Goal: Task Accomplishment & Management: Complete application form

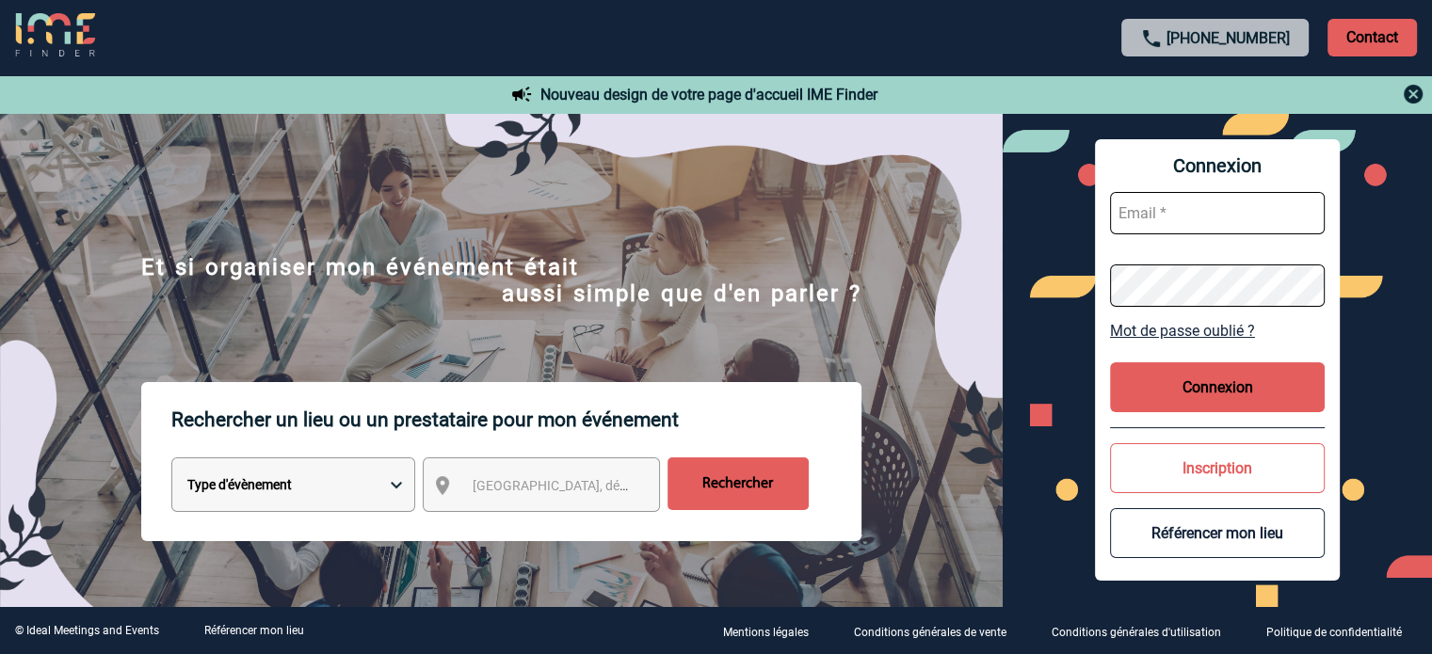
type input "smiladinovic@ime-groupe.com"
click at [1166, 398] on button "Connexion" at bounding box center [1217, 388] width 215 height 50
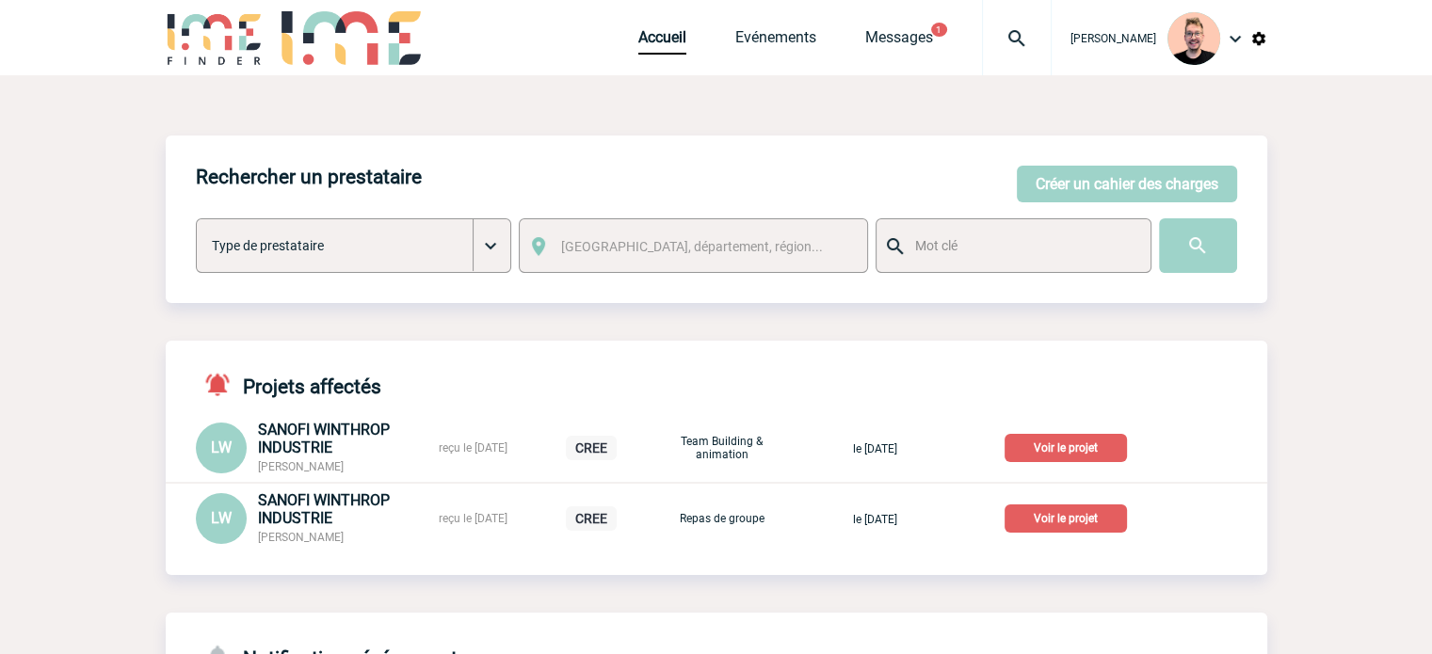
click at [984, 48] on img at bounding box center [1017, 38] width 68 height 23
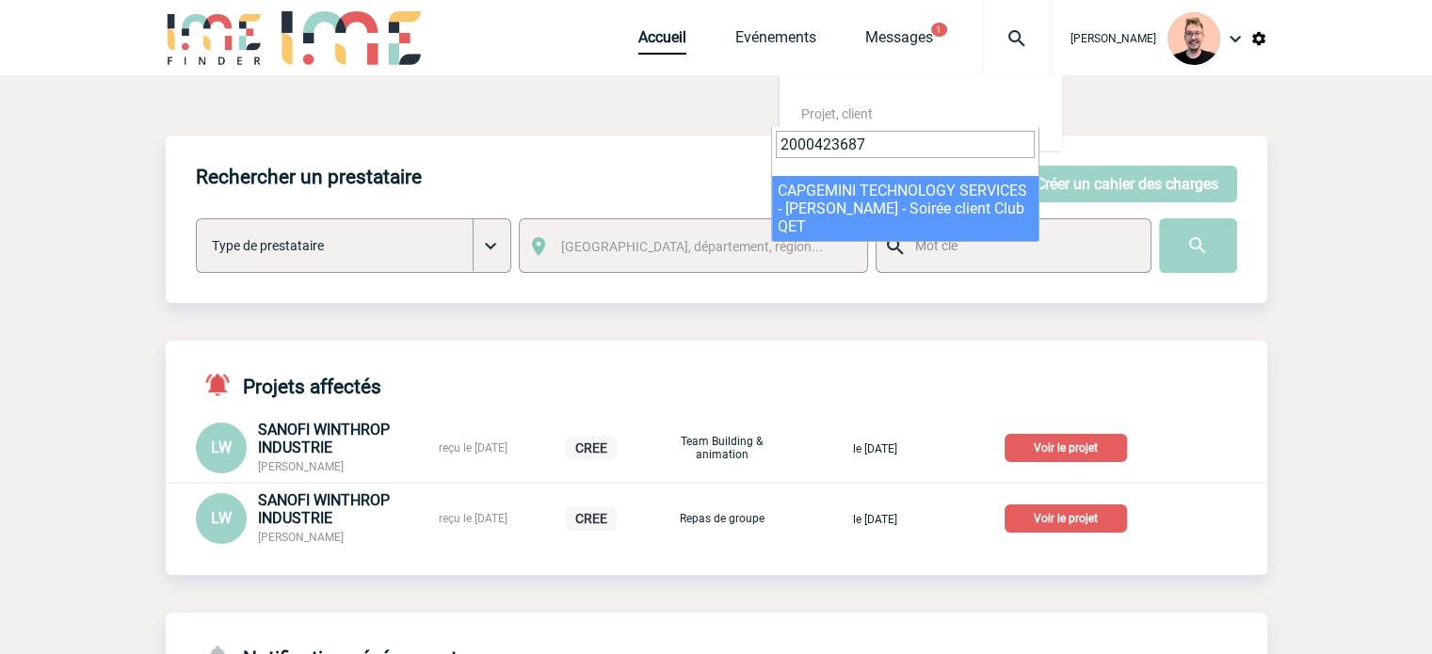
type input "2000423687"
select select "23188"
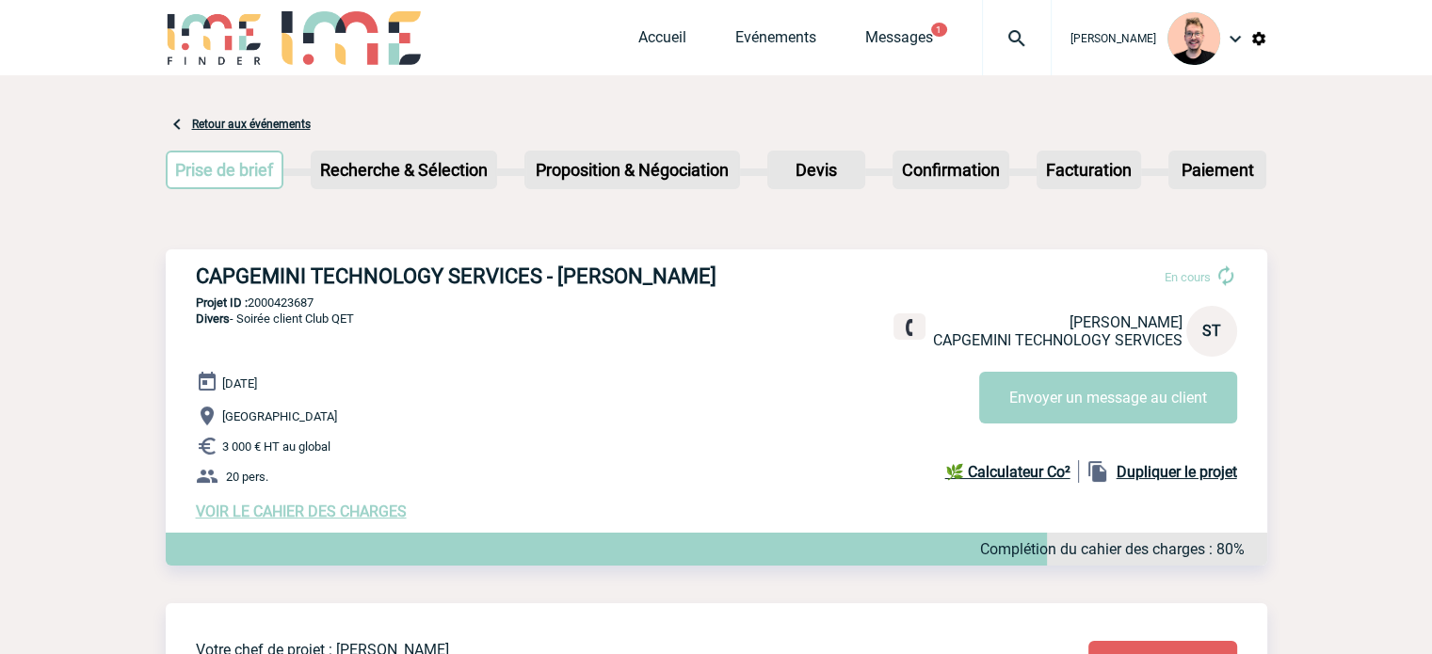
click at [279, 511] on span "VOIR LE CAHIER DES CHARGES" at bounding box center [301, 512] width 211 height 18
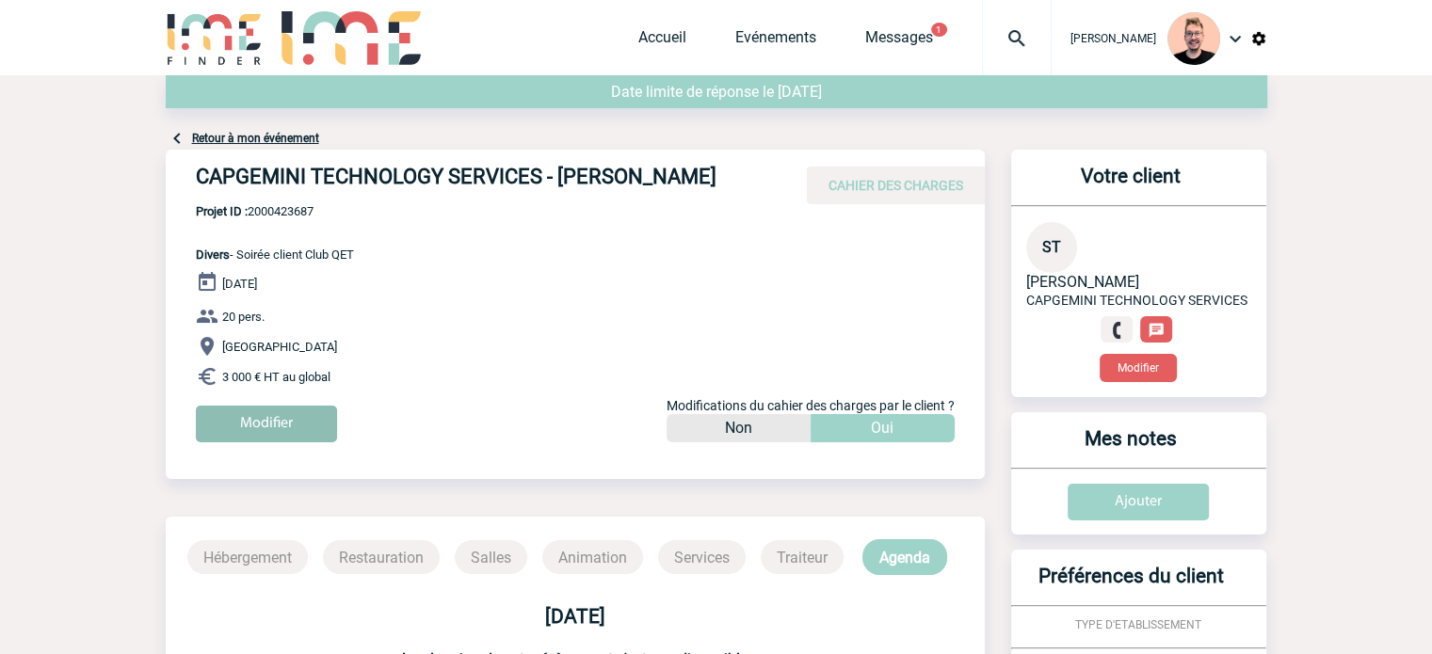
click at [271, 440] on input "Modifier" at bounding box center [266, 424] width 141 height 37
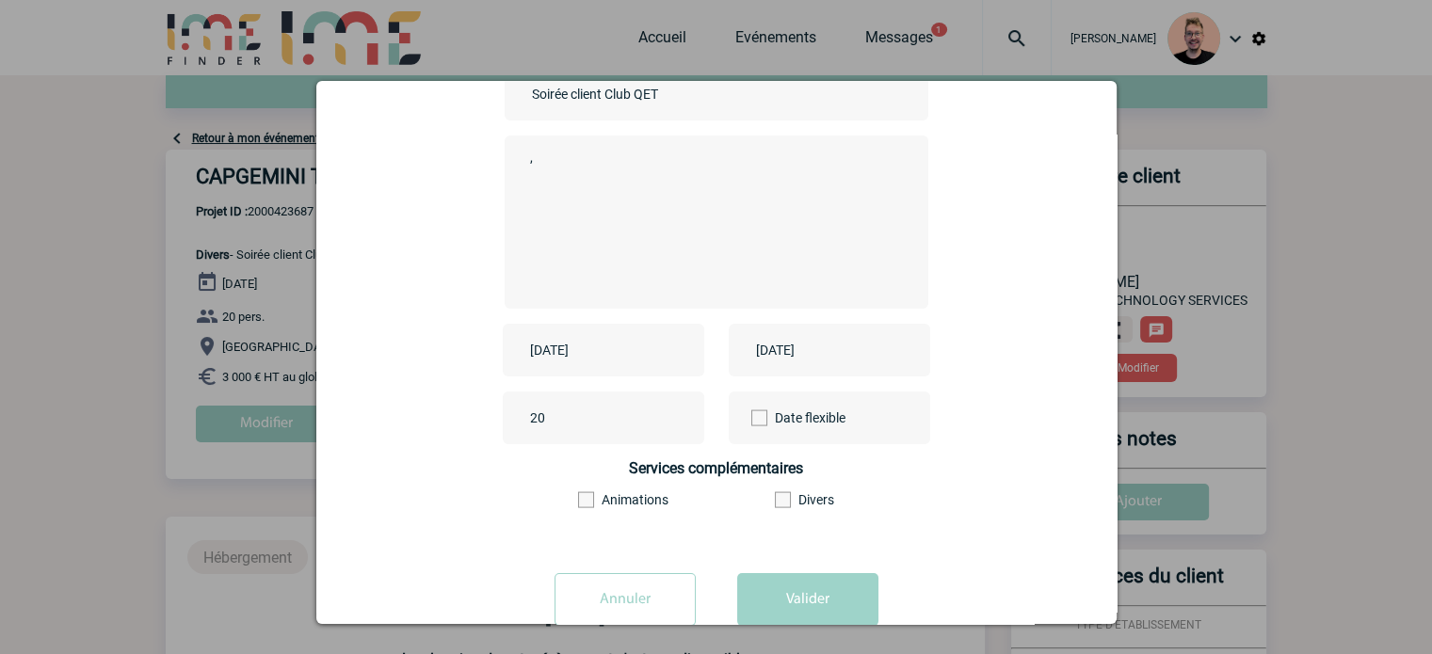
scroll to position [188, 0]
click at [598, 347] on input "2025-10-27" at bounding box center [590, 348] width 130 height 24
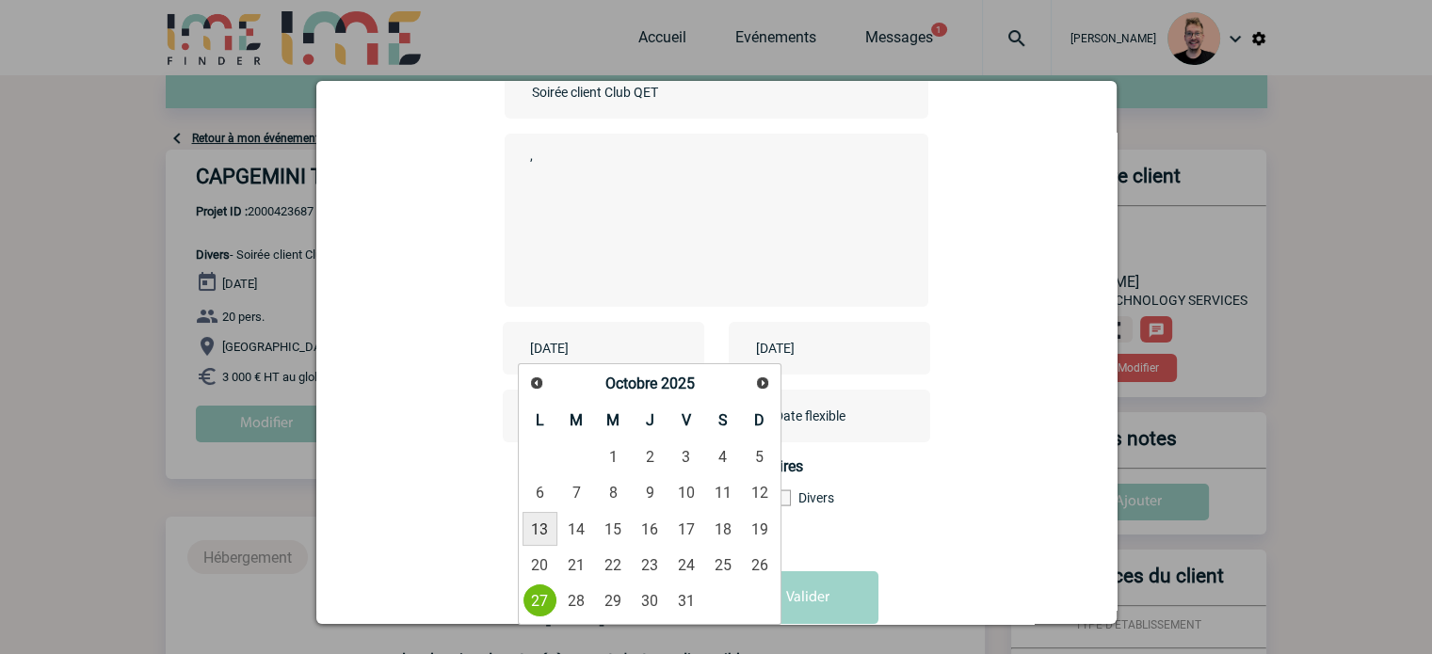
click at [539, 521] on link "13" at bounding box center [540, 529] width 35 height 34
type input "2025-10-13"
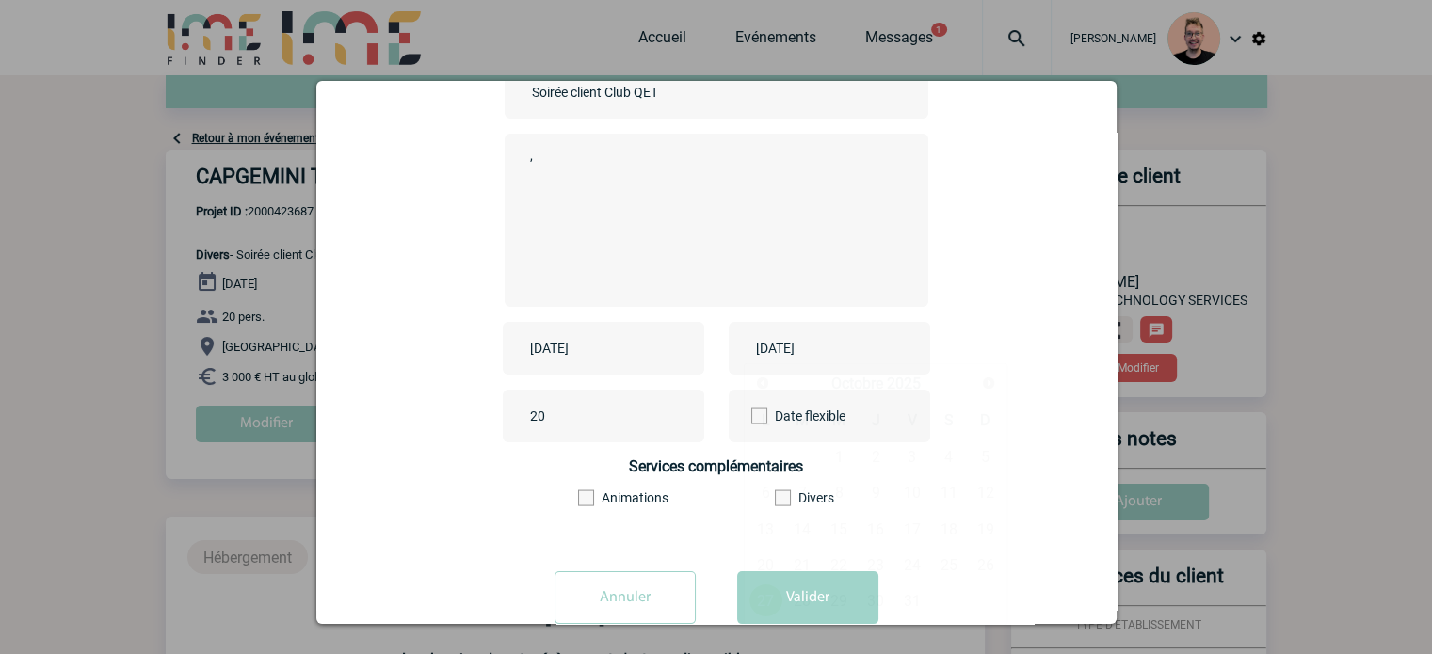
click at [806, 349] on input "2025-10-27" at bounding box center [816, 348] width 130 height 24
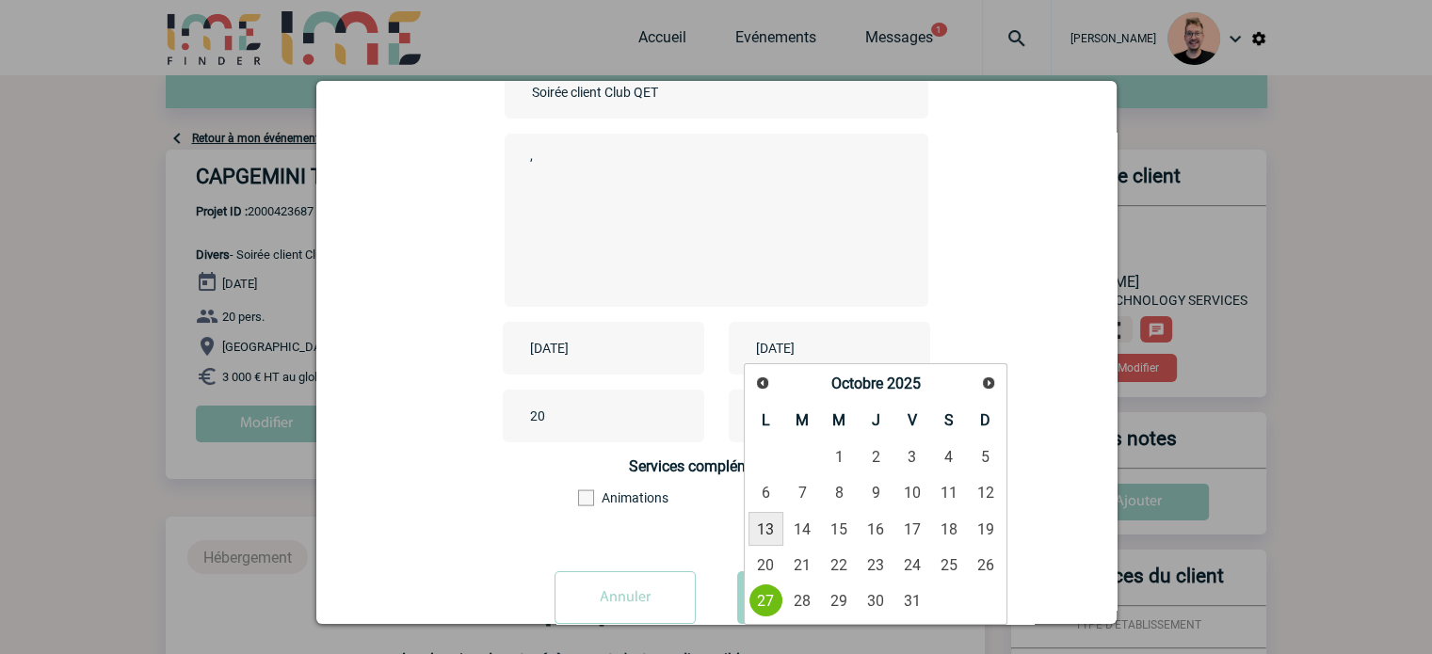
click at [756, 523] on link "13" at bounding box center [766, 529] width 35 height 34
type input "2025-10-13"
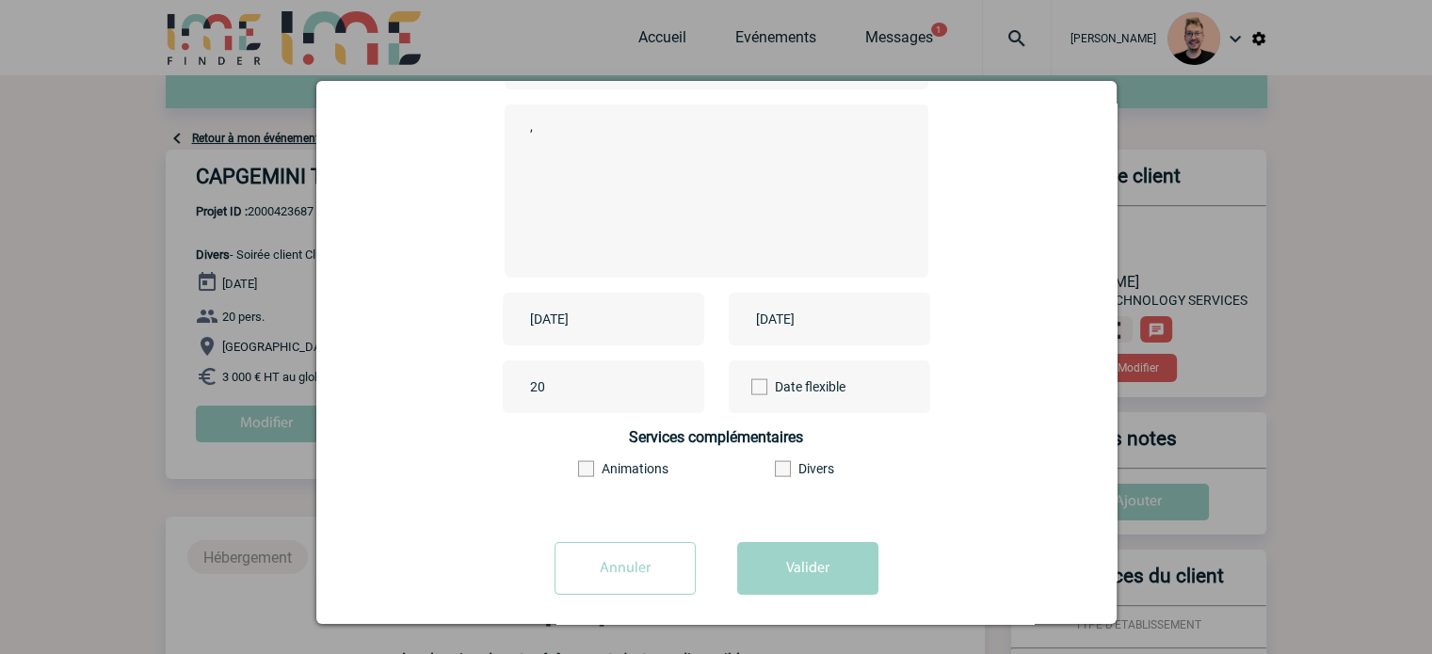
scroll to position [234, 0]
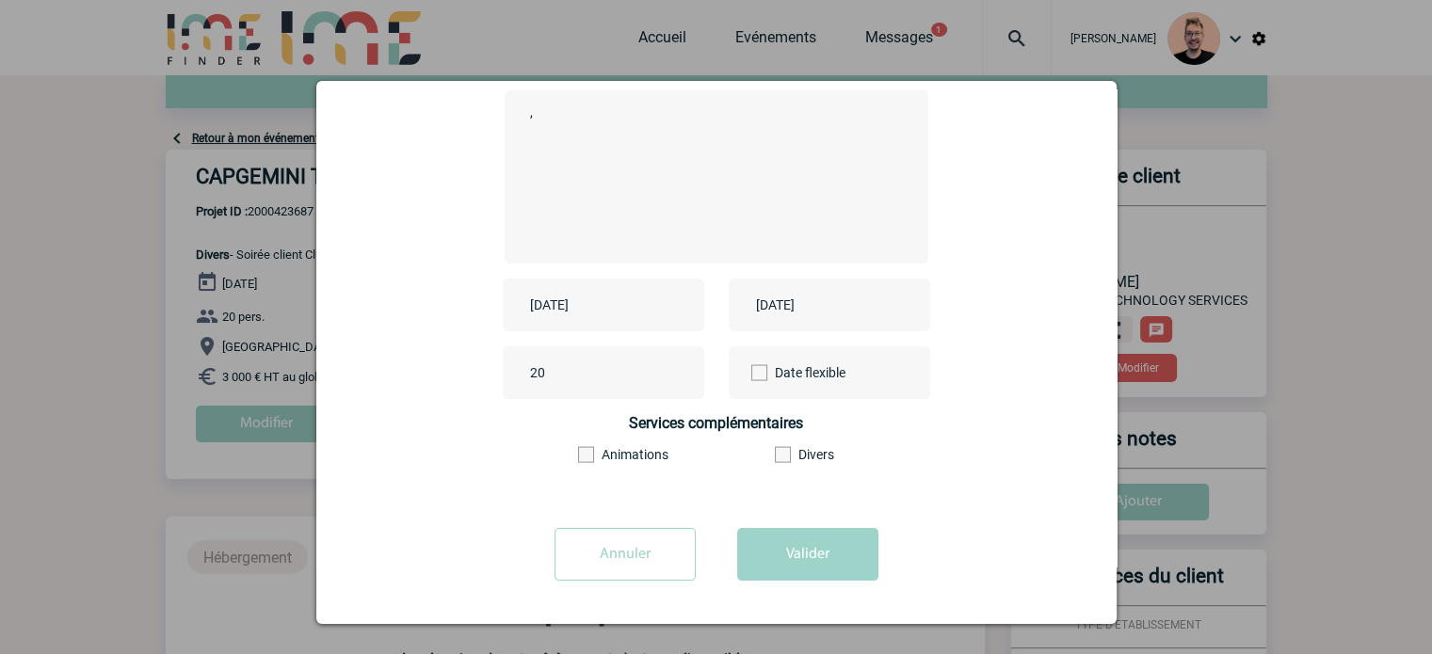
click at [653, 189] on textarea "," at bounding box center [711, 175] width 372 height 151
type textarea ",,"
click at [779, 549] on button "Valider" at bounding box center [807, 554] width 141 height 53
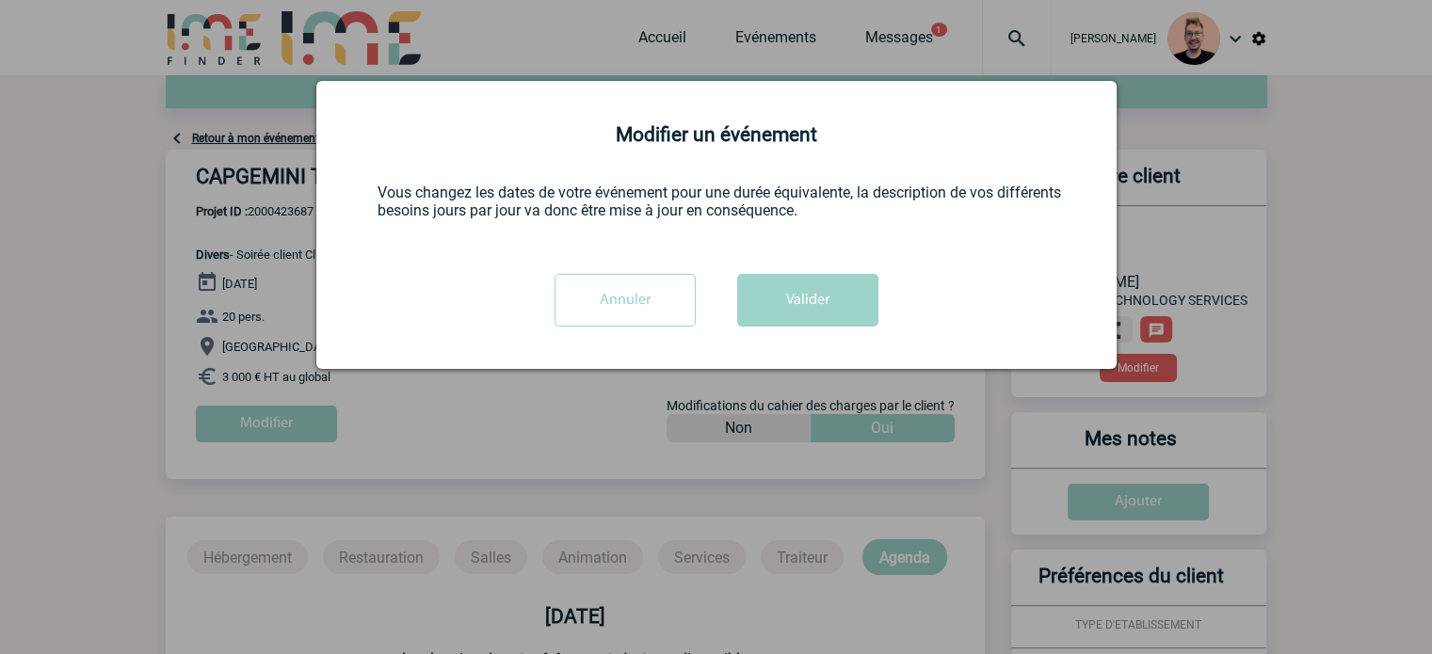
scroll to position [0, 0]
click at [782, 295] on button "Valider" at bounding box center [807, 300] width 141 height 53
click at [782, 293] on button "Valider" at bounding box center [807, 300] width 141 height 53
